Goal: Task Accomplishment & Management: Manage account settings

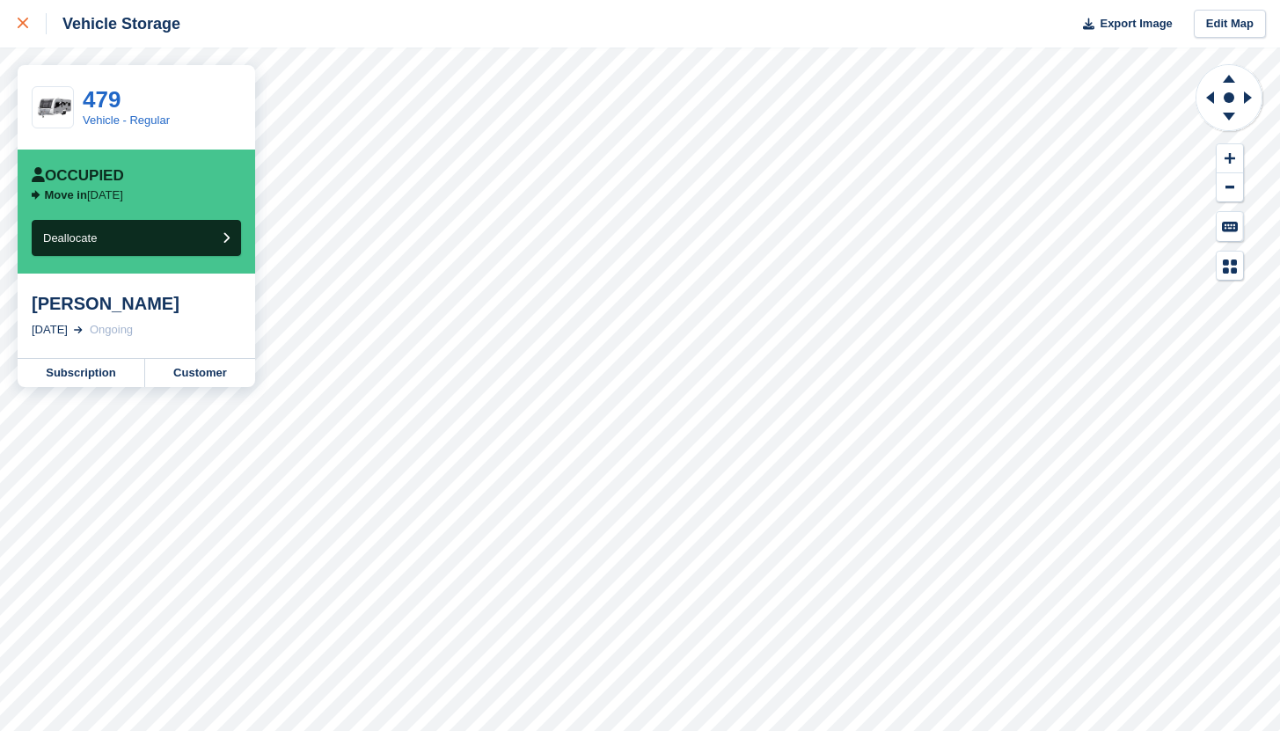
click at [22, 25] on icon at bounding box center [23, 23] width 11 height 11
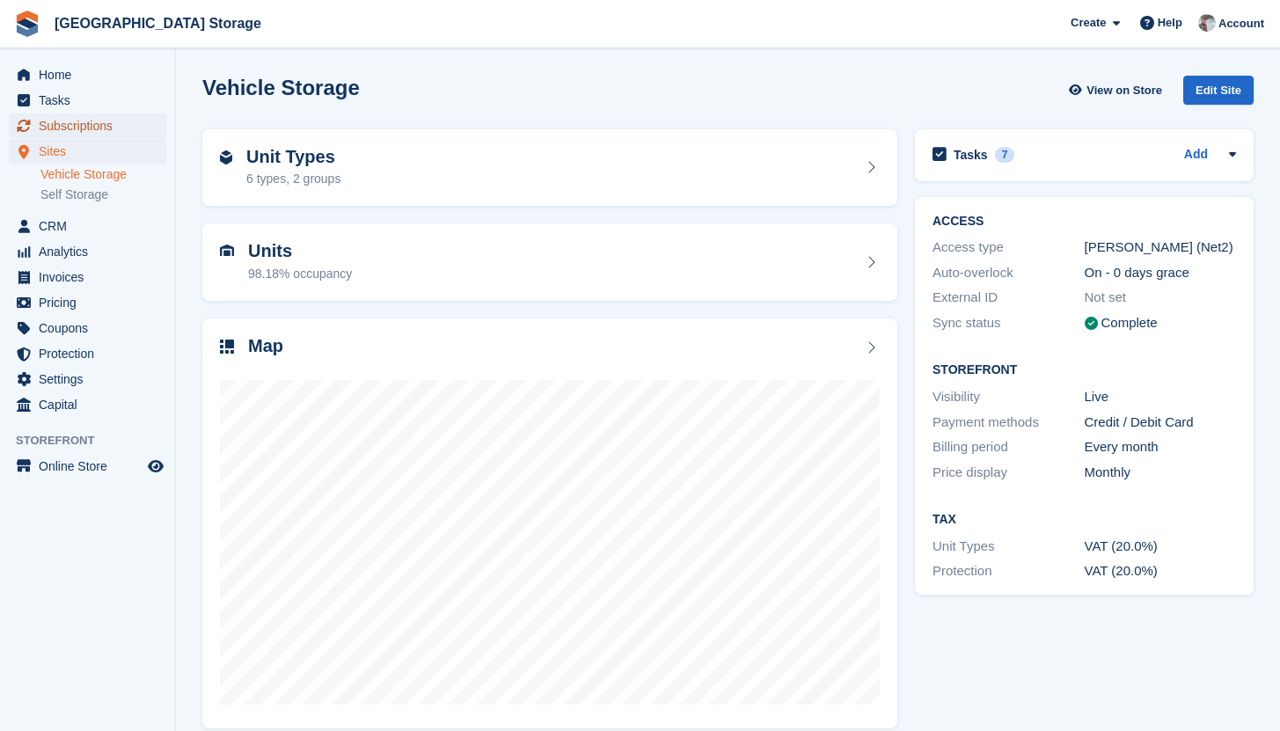
click at [100, 118] on span "Subscriptions" at bounding box center [92, 125] width 106 height 25
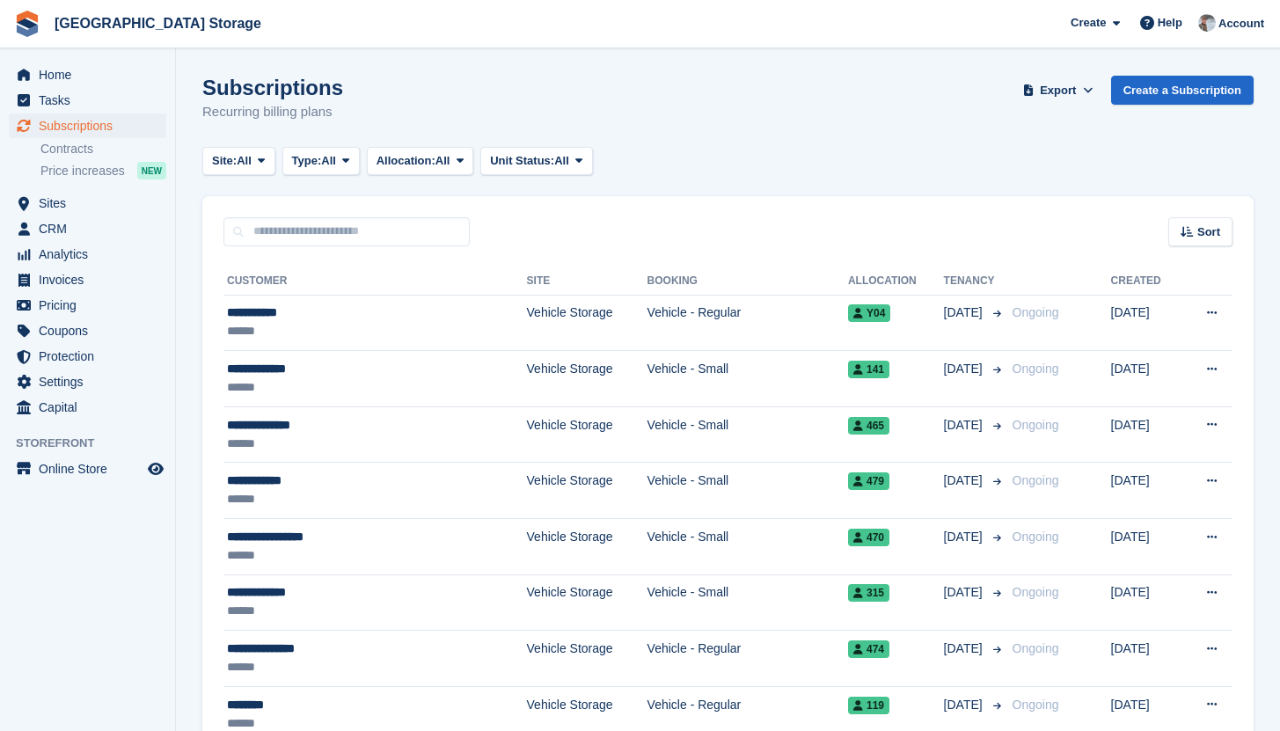
click at [355, 231] on input "text" at bounding box center [346, 231] width 246 height 29
type input "****"
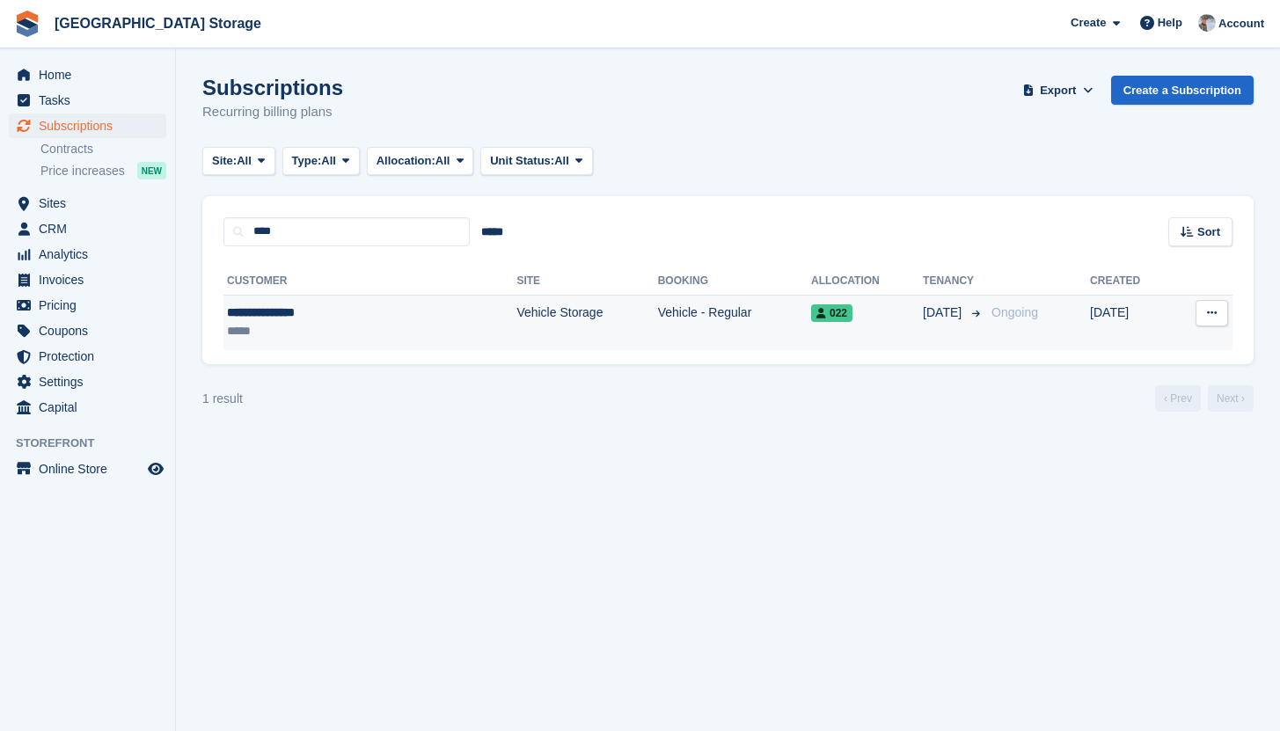
click at [673, 327] on td "Vehicle - Regular" at bounding box center [734, 322] width 153 height 55
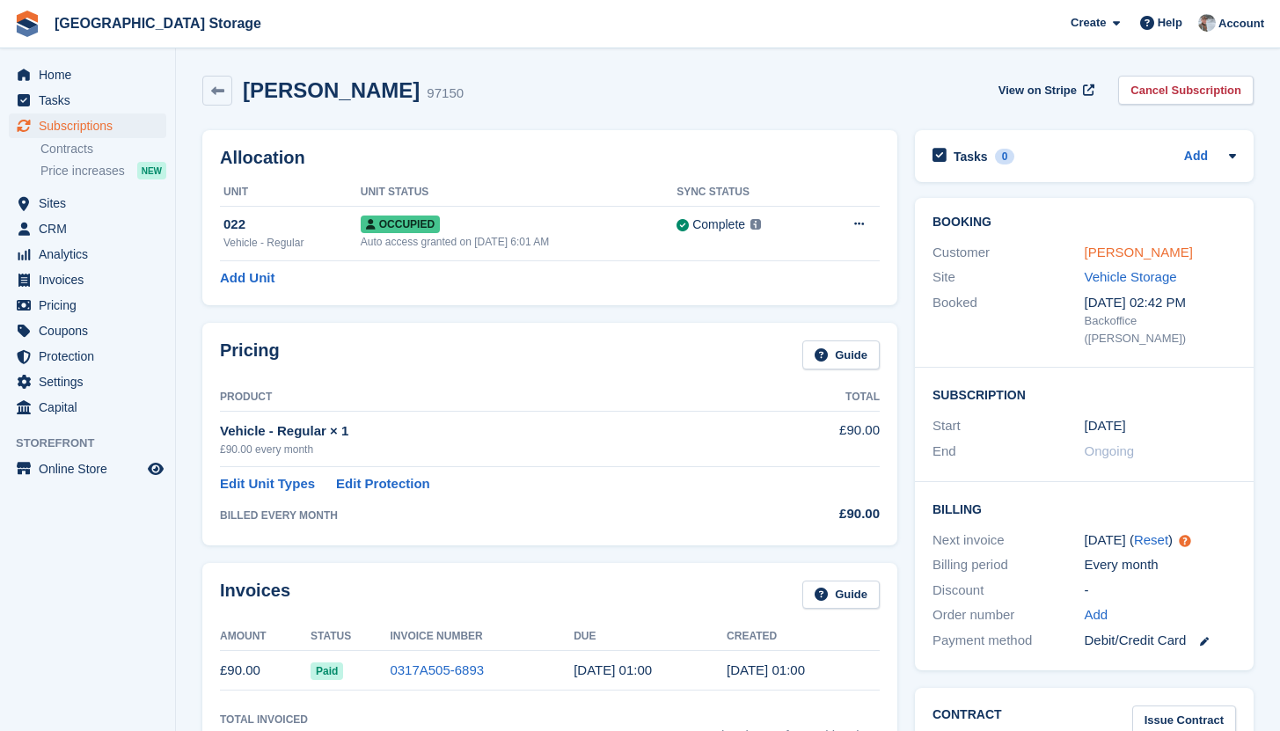
click at [1105, 249] on link "Philippa Halpin" at bounding box center [1139, 252] width 108 height 15
